Goal: Transaction & Acquisition: Purchase product/service

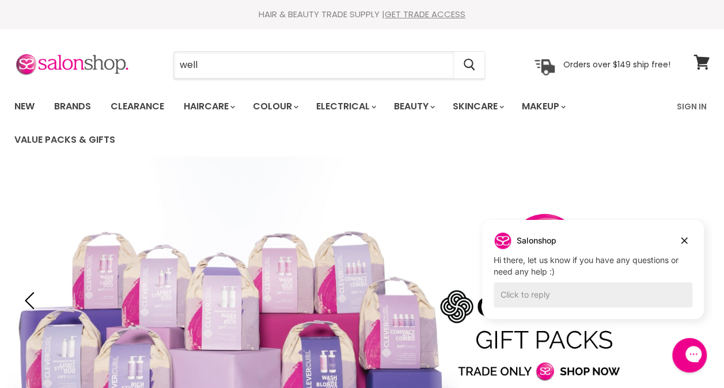
click at [345, 67] on input "well" at bounding box center [314, 65] width 280 height 26
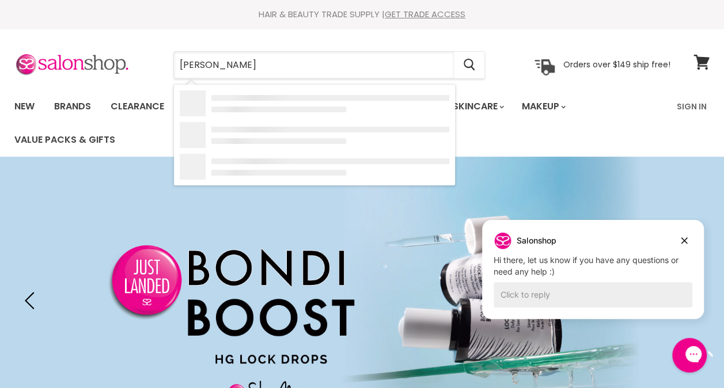
type input "wella fusion"
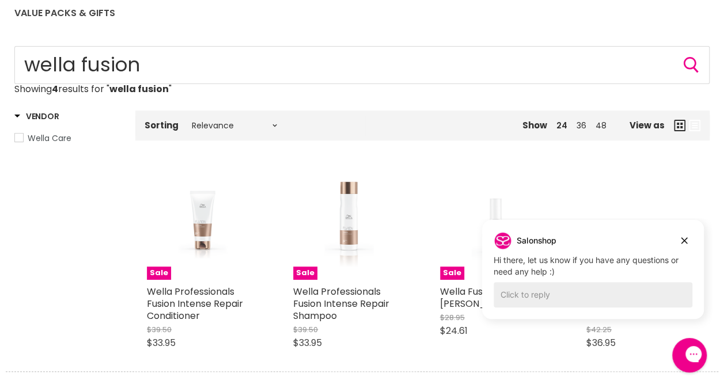
scroll to position [115, 0]
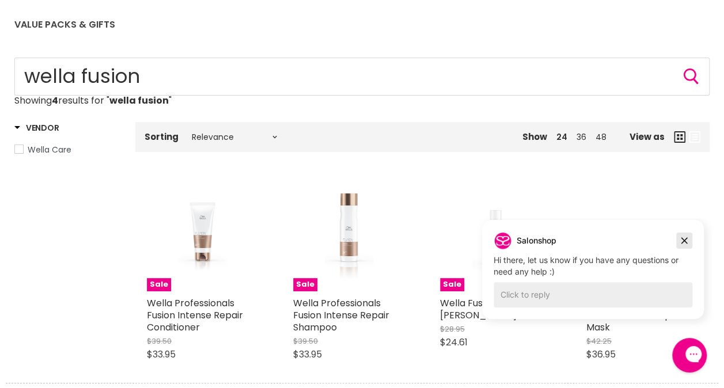
click at [684, 240] on icon "Dismiss campaign" at bounding box center [684, 241] width 6 height 6
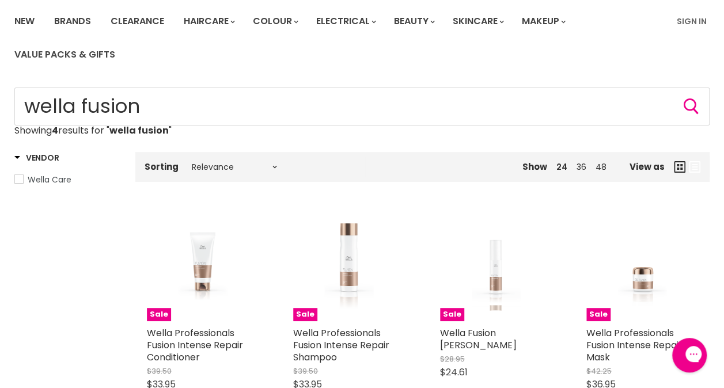
scroll to position [58, 0]
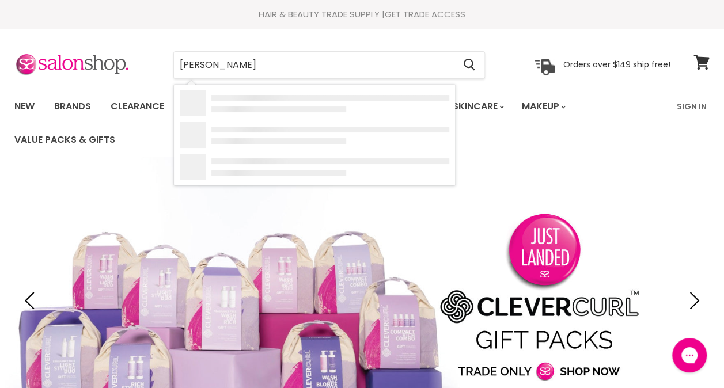
type input "[PERSON_NAME]"
